Goal: Check status: Check status

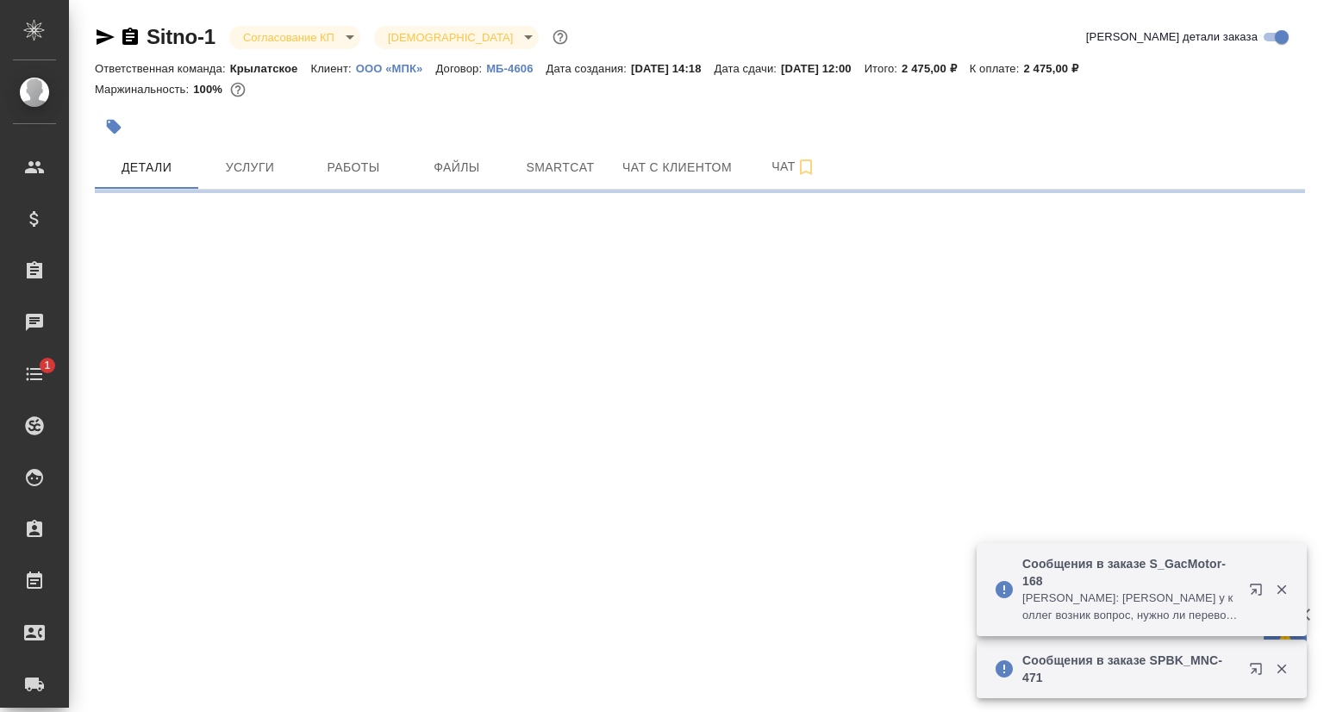
select select "RU"
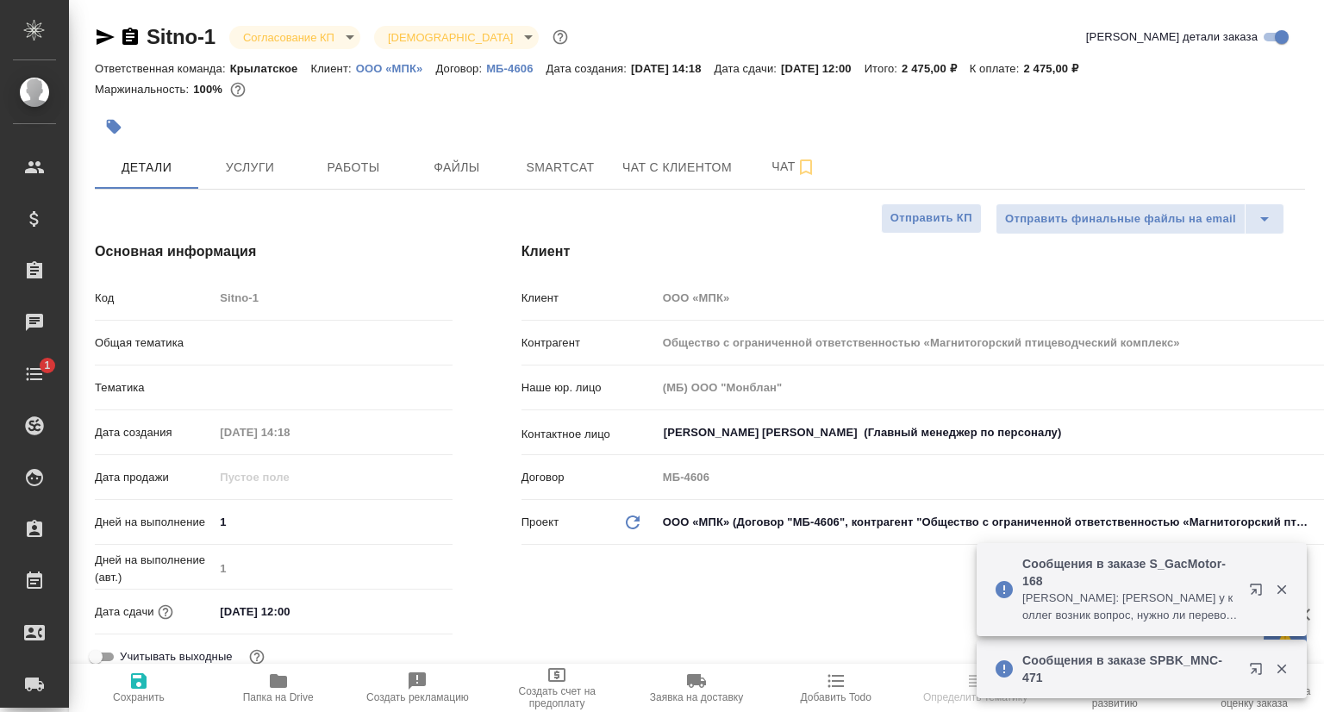
type input "Сеитов Павел"
type input "Касаткина Александра"
type textarea "x"
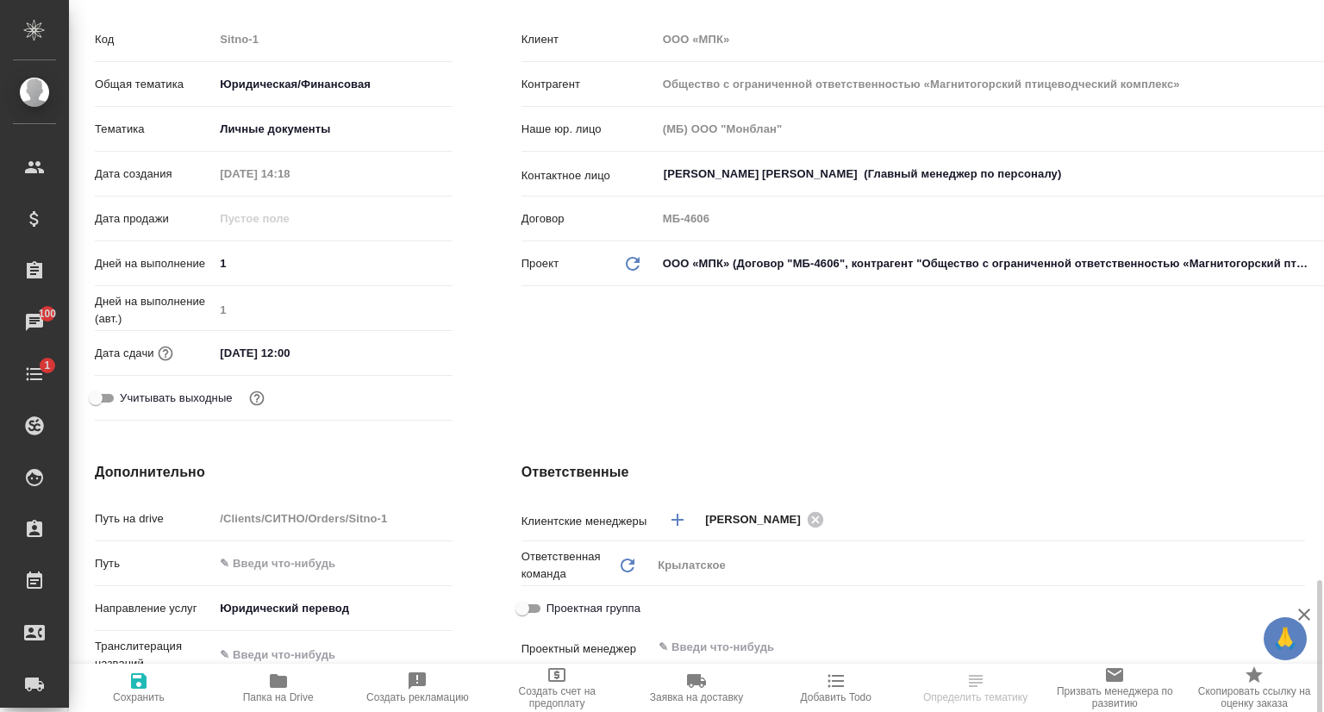
scroll to position [172, 0]
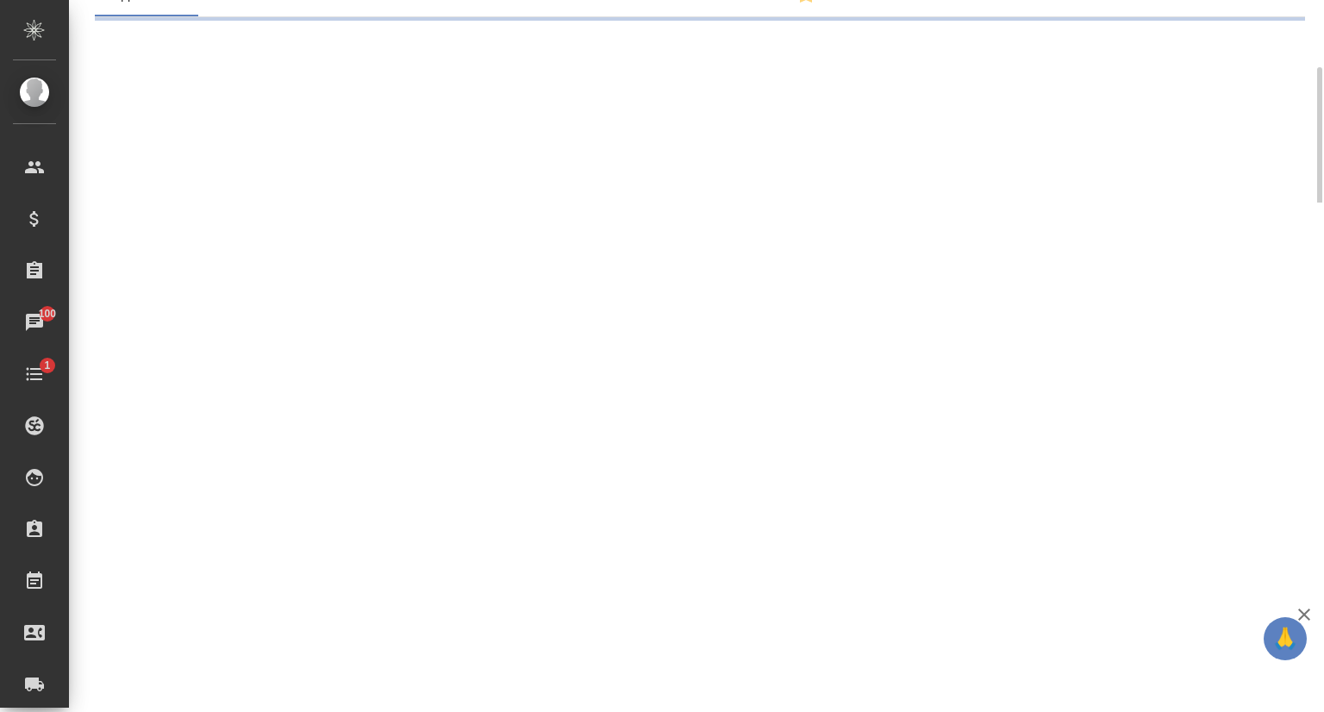
select select "RU"
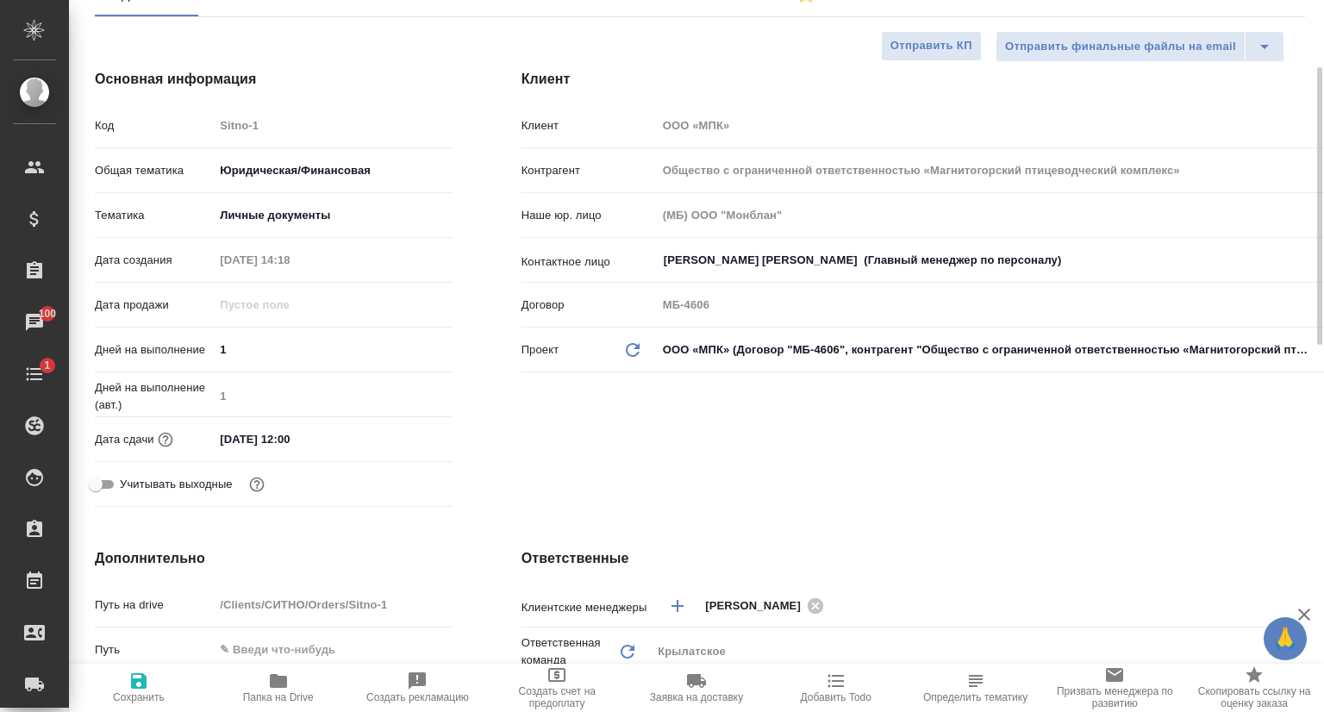
scroll to position [0, 0]
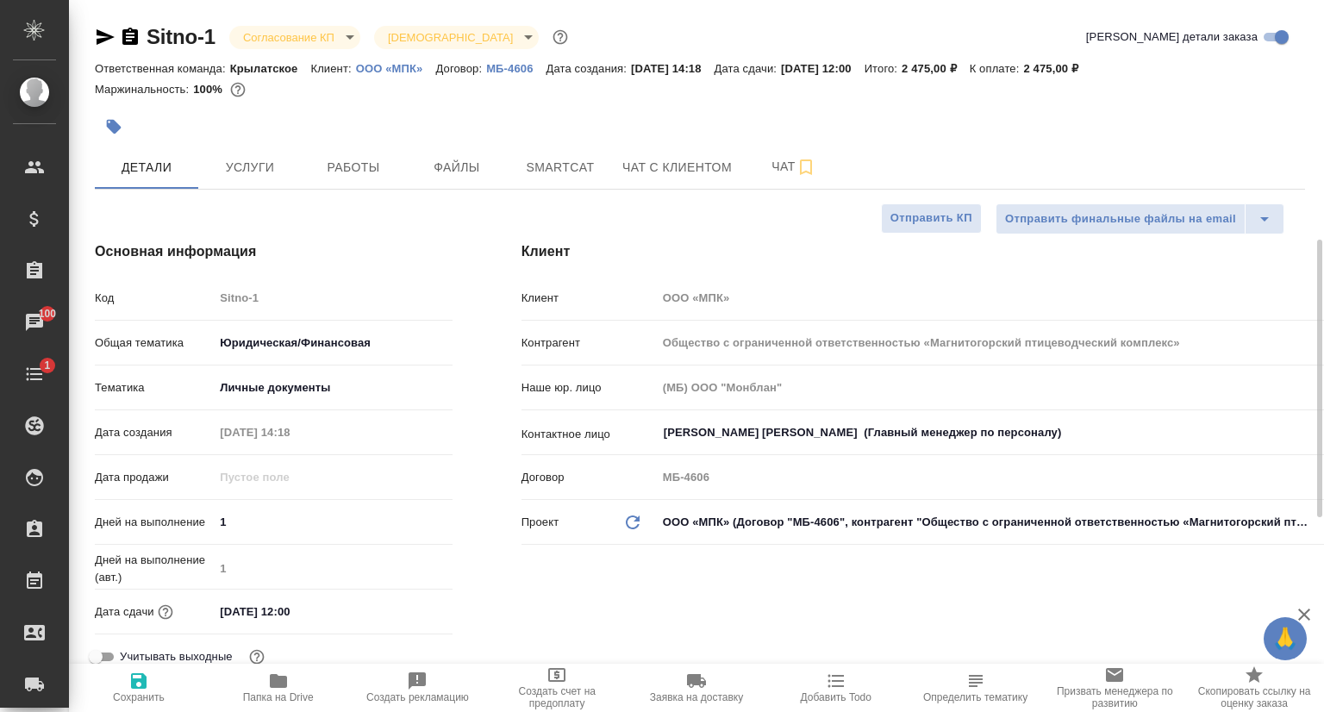
type textarea "x"
